Goal: Task Accomplishment & Management: Use online tool/utility

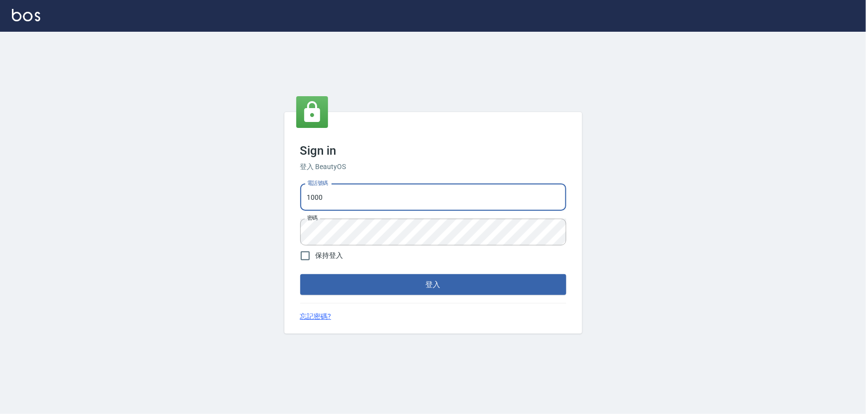
click at [335, 197] on input "1000" at bounding box center [433, 197] width 266 height 27
type input "0966106859"
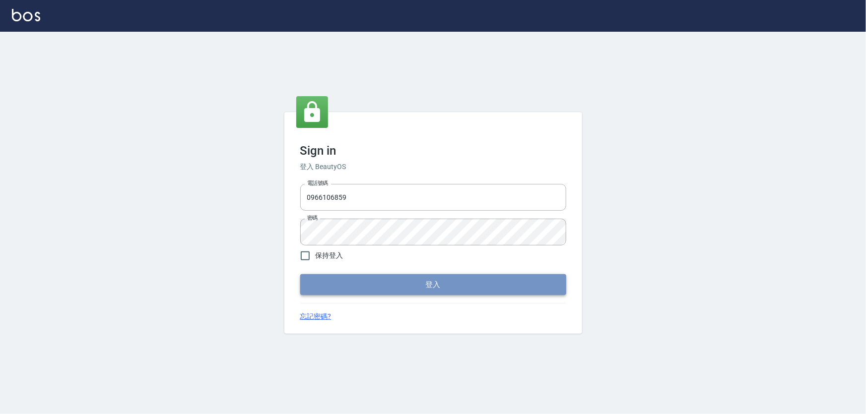
click at [382, 290] on button "登入" at bounding box center [433, 284] width 266 height 21
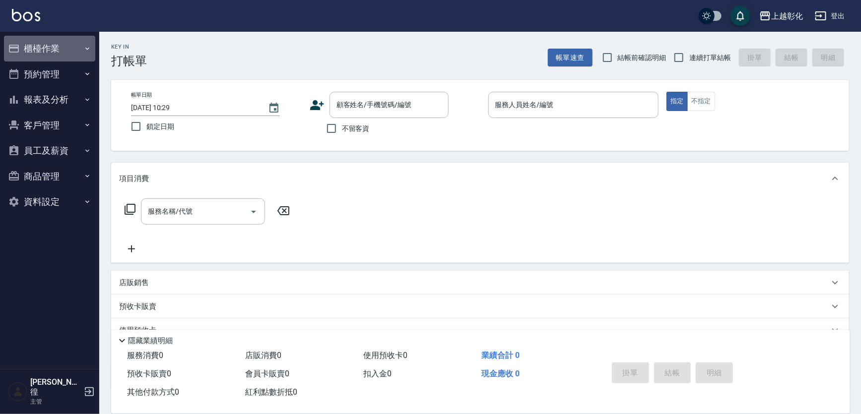
click at [35, 58] on button "櫃檯作業" at bounding box center [49, 49] width 91 height 26
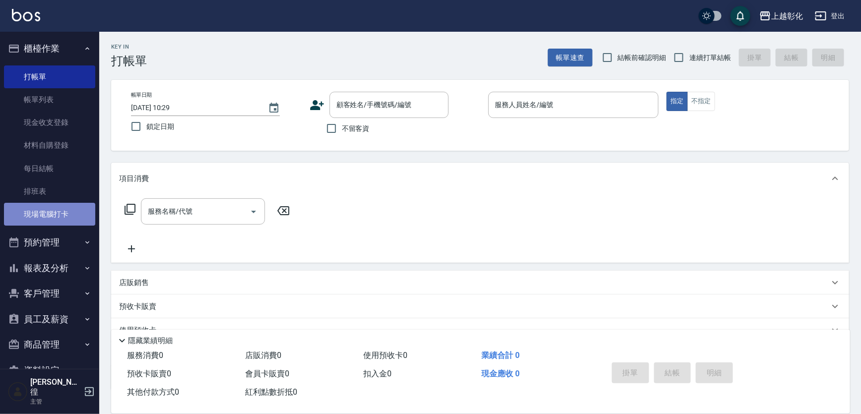
click at [63, 213] on link "現場電腦打卡" at bounding box center [49, 214] width 91 height 23
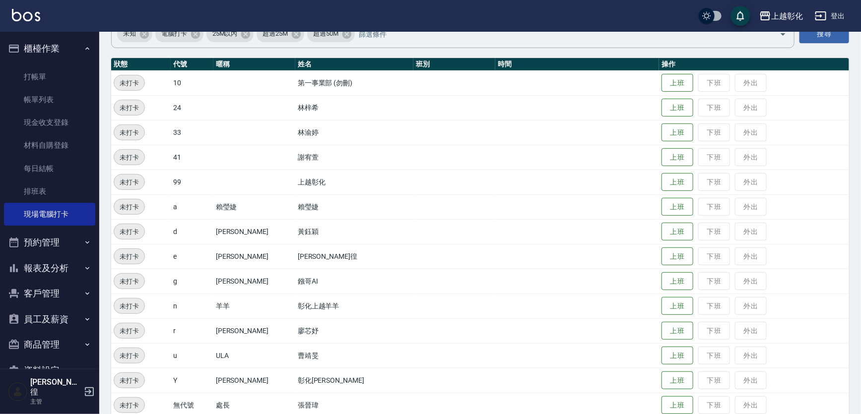
scroll to position [105, 0]
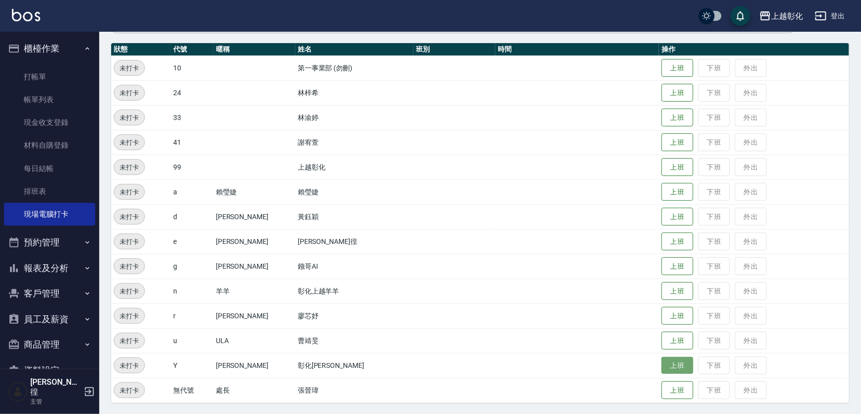
click at [661, 368] on button "上班" at bounding box center [677, 365] width 32 height 17
click at [661, 191] on button "上班" at bounding box center [677, 192] width 32 height 17
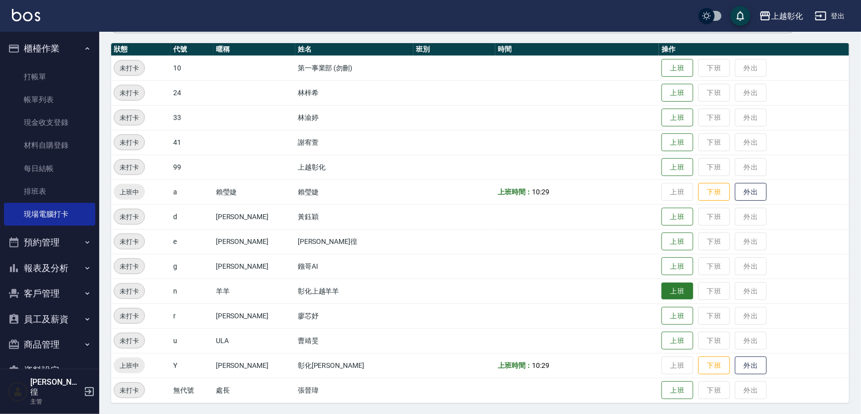
click at [661, 293] on button "上班" at bounding box center [677, 291] width 32 height 17
click at [662, 159] on button "上班" at bounding box center [677, 167] width 32 height 17
click at [664, 137] on button "上班" at bounding box center [677, 142] width 32 height 17
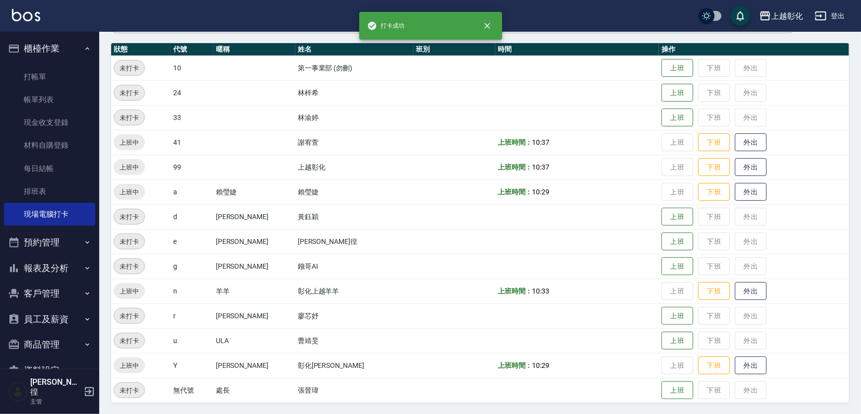
click at [661, 147] on td "上班 下班 外出" at bounding box center [754, 142] width 190 height 25
